Goal: Task Accomplishment & Management: Complete application form

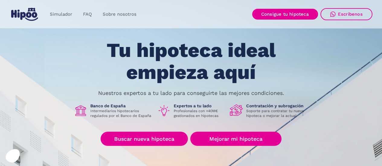
scroll to position [30, 0]
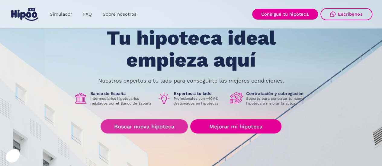
click at [156, 126] on link "Buscar nueva hipoteca" at bounding box center [143, 126] width 87 height 14
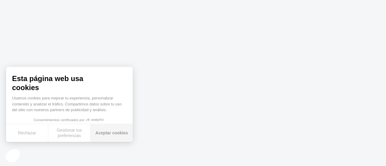
click at [110, 138] on button "Aceptar cookies" at bounding box center [111, 133] width 42 height 18
